Goal: Use online tool/utility: Utilize a website feature to perform a specific function

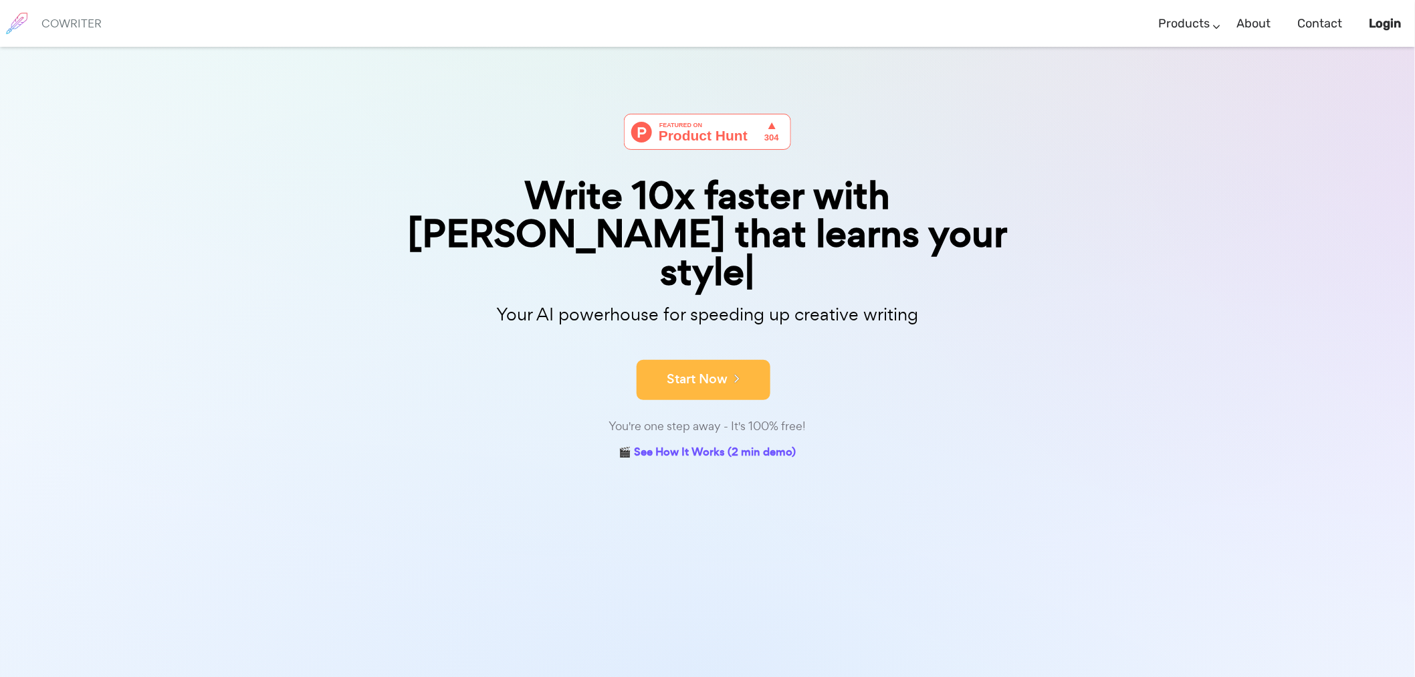
click at [716, 360] on button "Start Now" at bounding box center [704, 380] width 134 height 40
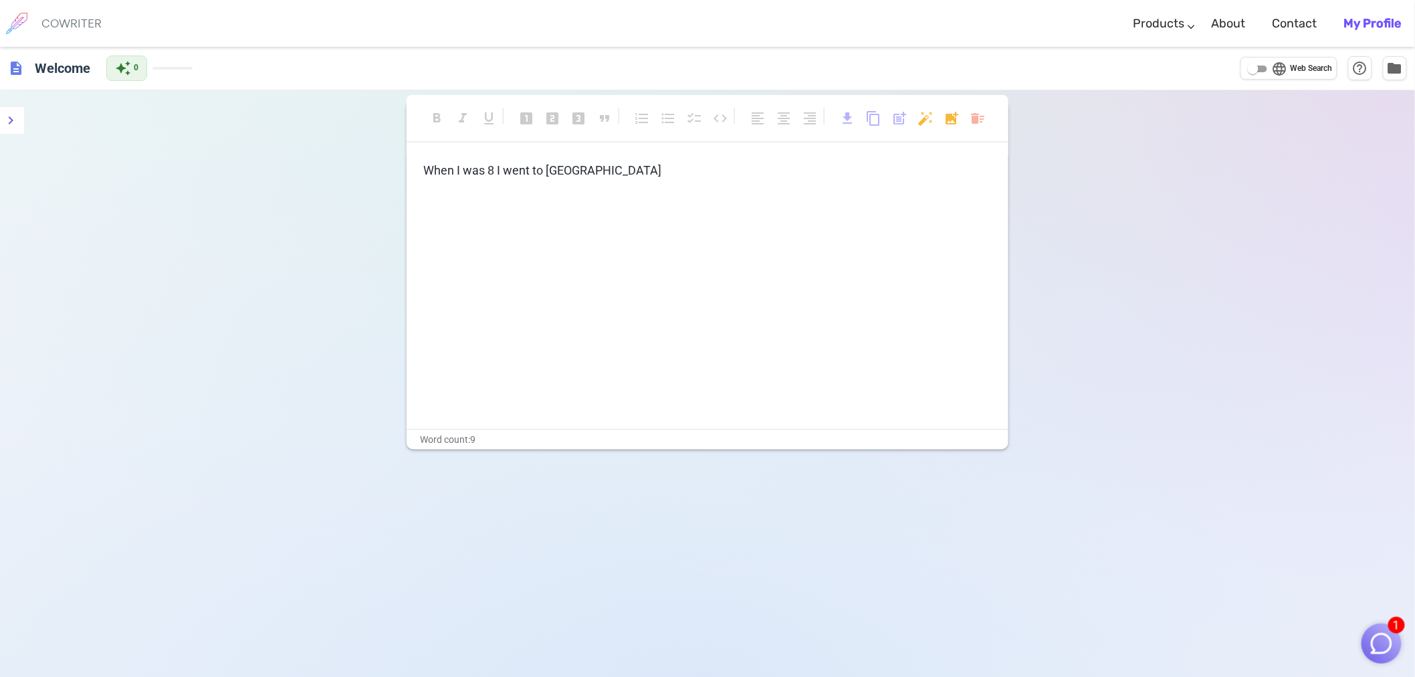
click at [532, 170] on span "When I was 8 I went to disney world" at bounding box center [542, 170] width 238 height 14
click at [627, 168] on p "When I was 8 I went to disney world" at bounding box center [707, 170] width 568 height 19
click at [42, 17] on h6 "COWRITER" at bounding box center [71, 23] width 60 height 12
